Goal: Find specific page/section: Find specific page/section

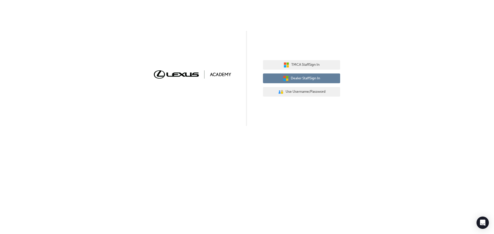
click at [280, 77] on button "Dealer Staff Sign In" at bounding box center [301, 79] width 77 height 10
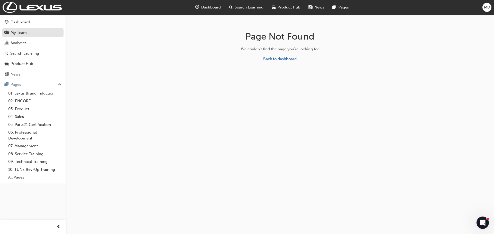
click at [17, 32] on div "My Team" at bounding box center [19, 33] width 16 height 6
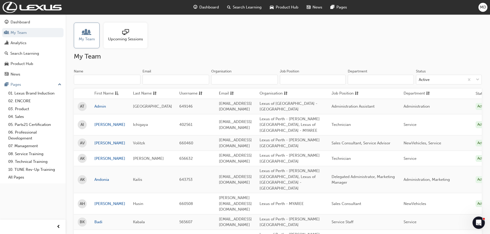
click at [118, 80] on input "Name" at bounding box center [107, 80] width 67 height 10
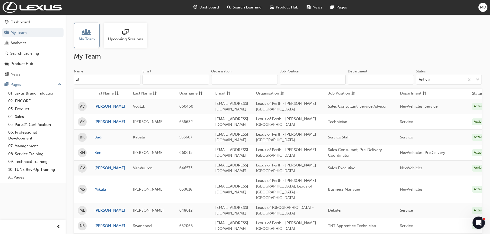
type input "a"
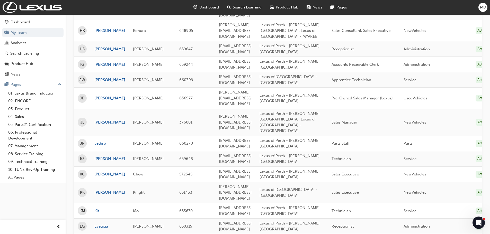
scroll to position [642, 0]
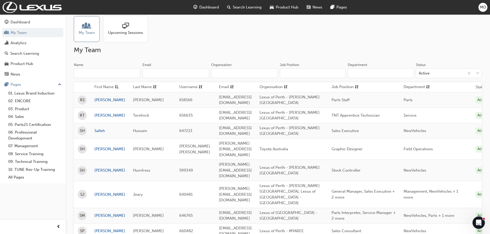
scroll to position [0, 0]
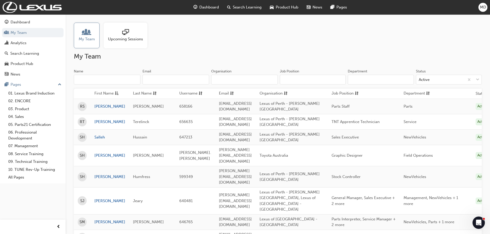
click at [124, 31] on span "sessionType_ONLINE_URL-icon" at bounding box center [125, 32] width 7 height 7
